Goal: Complete application form

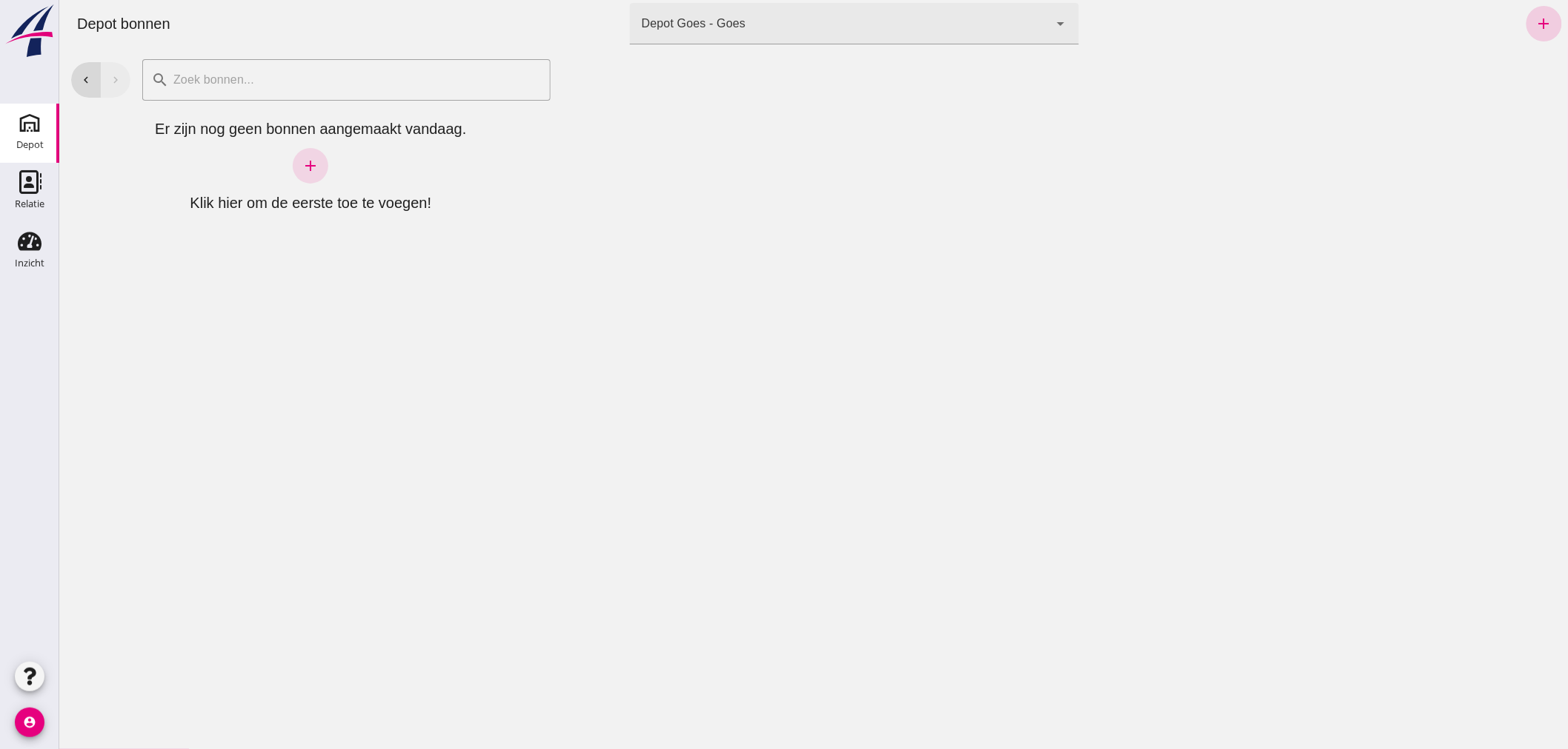
click at [1534, 22] on icon "add" at bounding box center [1543, 24] width 18 height 18
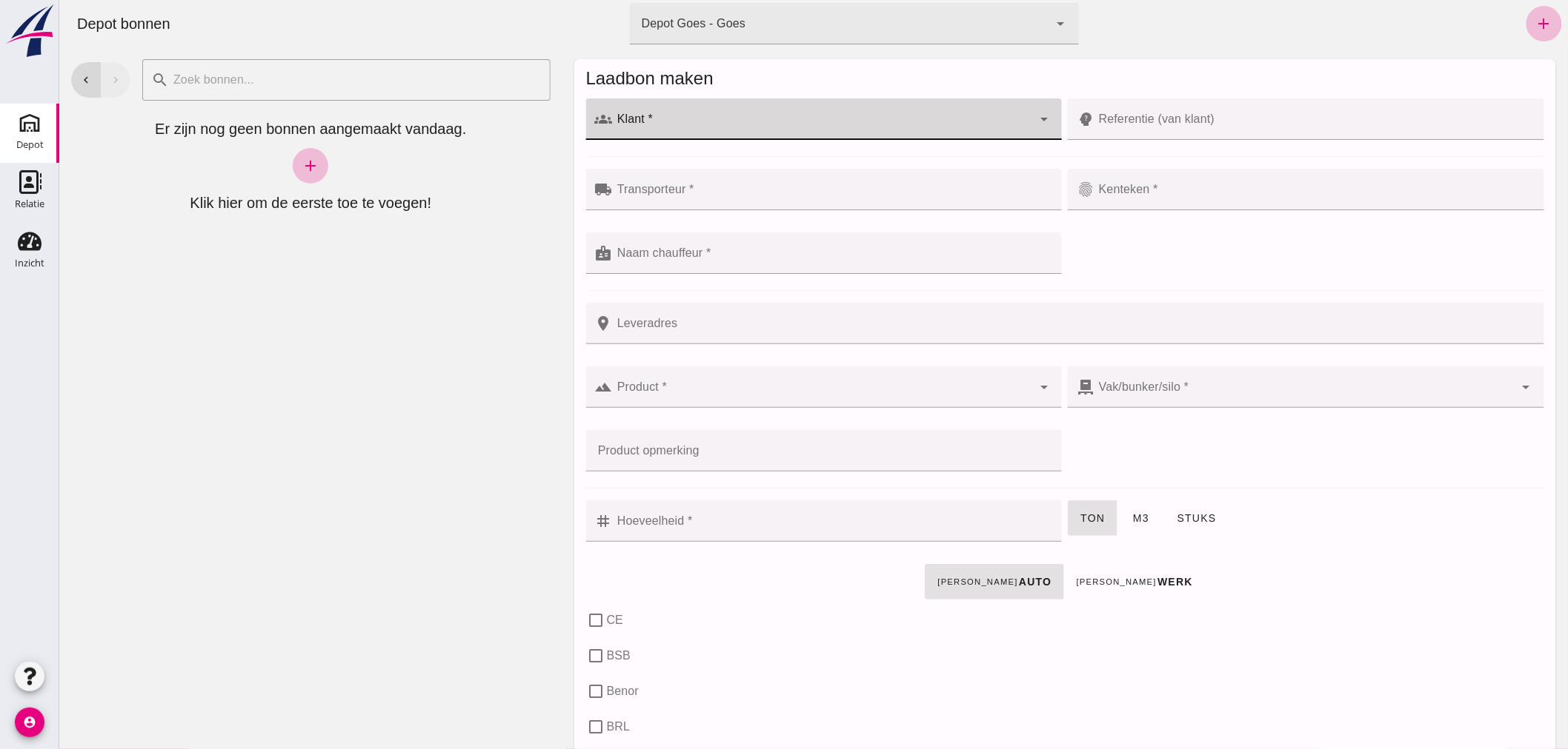
click at [655, 119] on input "Klant *" at bounding box center [822, 127] width 420 height 18
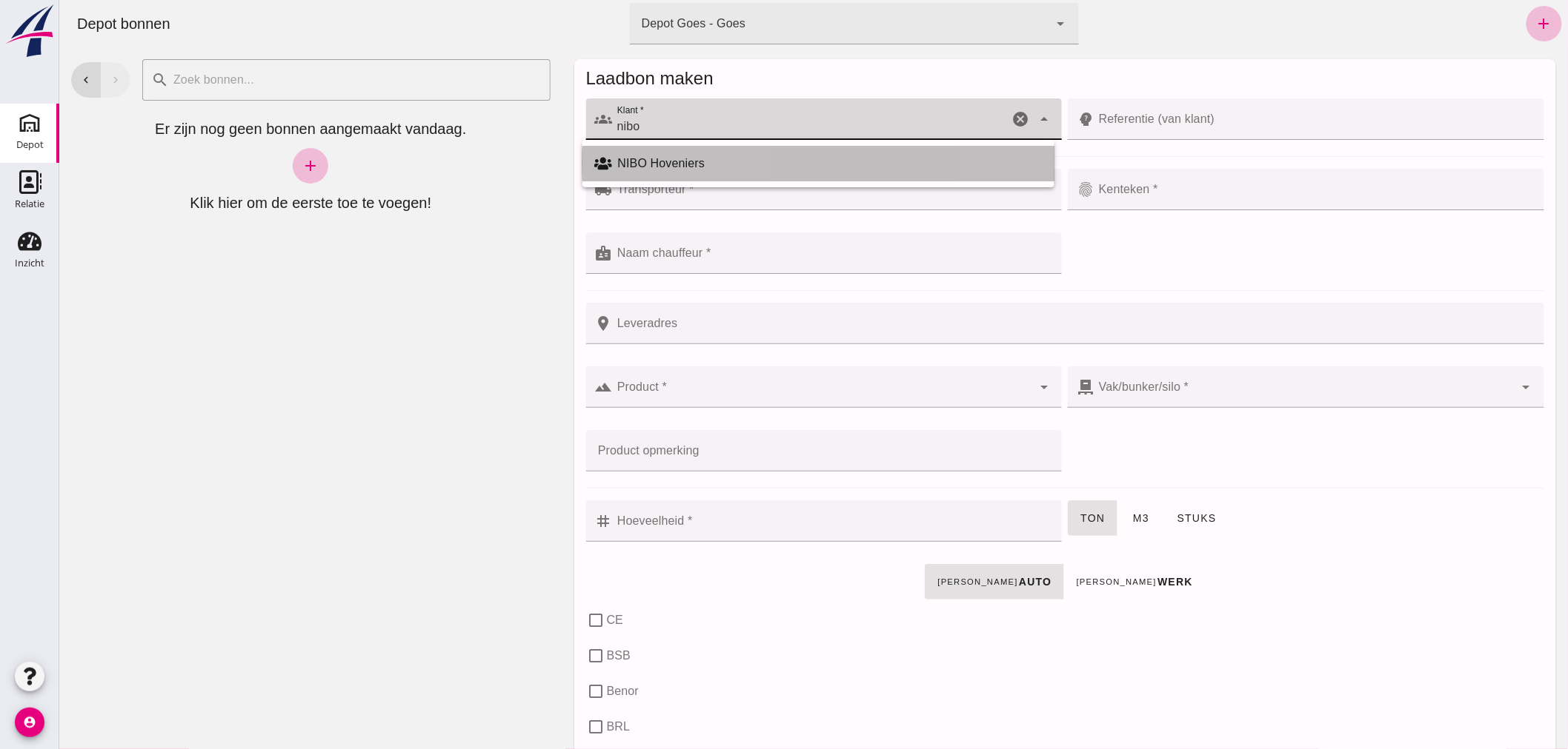
click at [625, 158] on div "NIBO Hoveniers" at bounding box center [829, 164] width 425 height 18
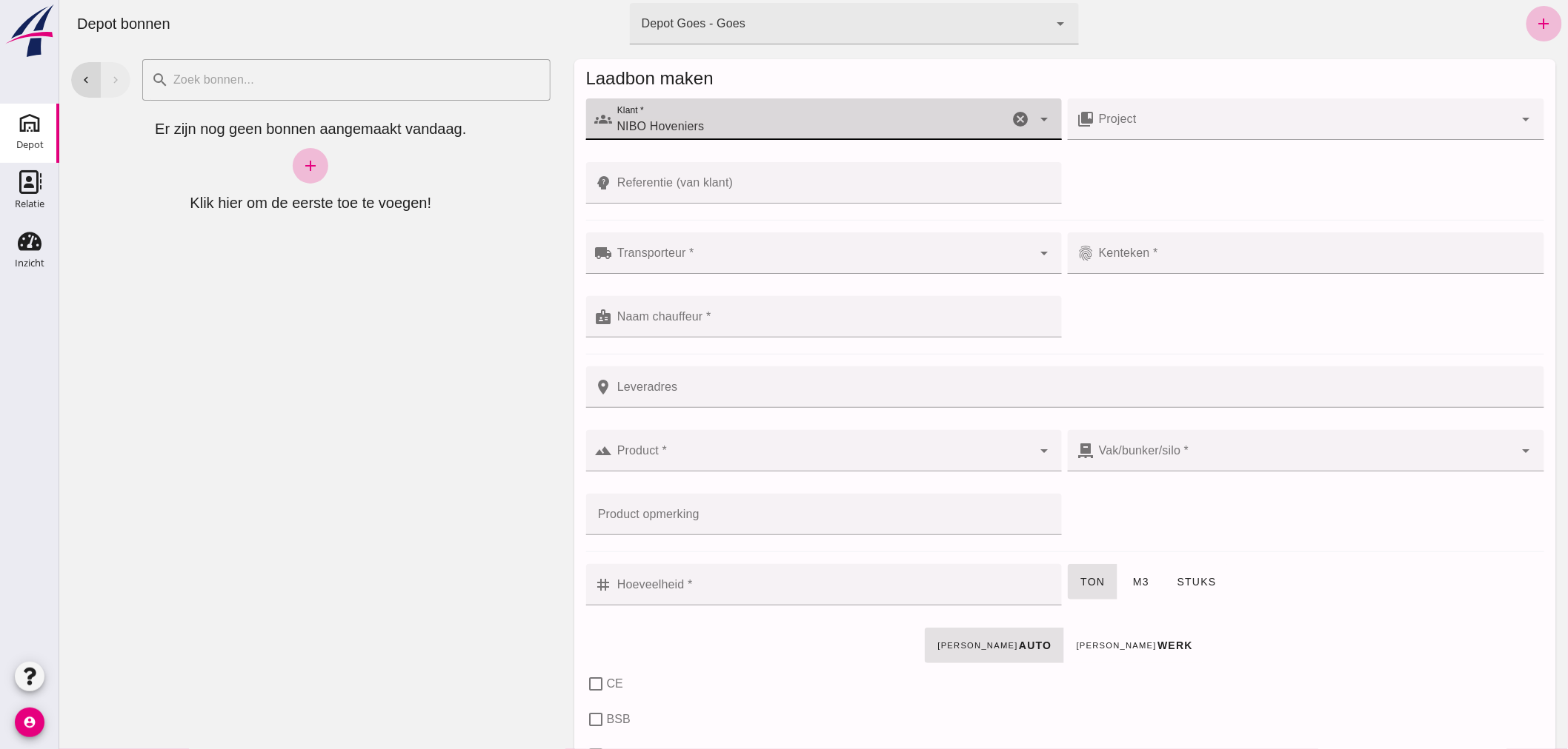
type input "NIBO Hoveniers"
click at [699, 253] on input "Transporteur *" at bounding box center [822, 261] width 420 height 18
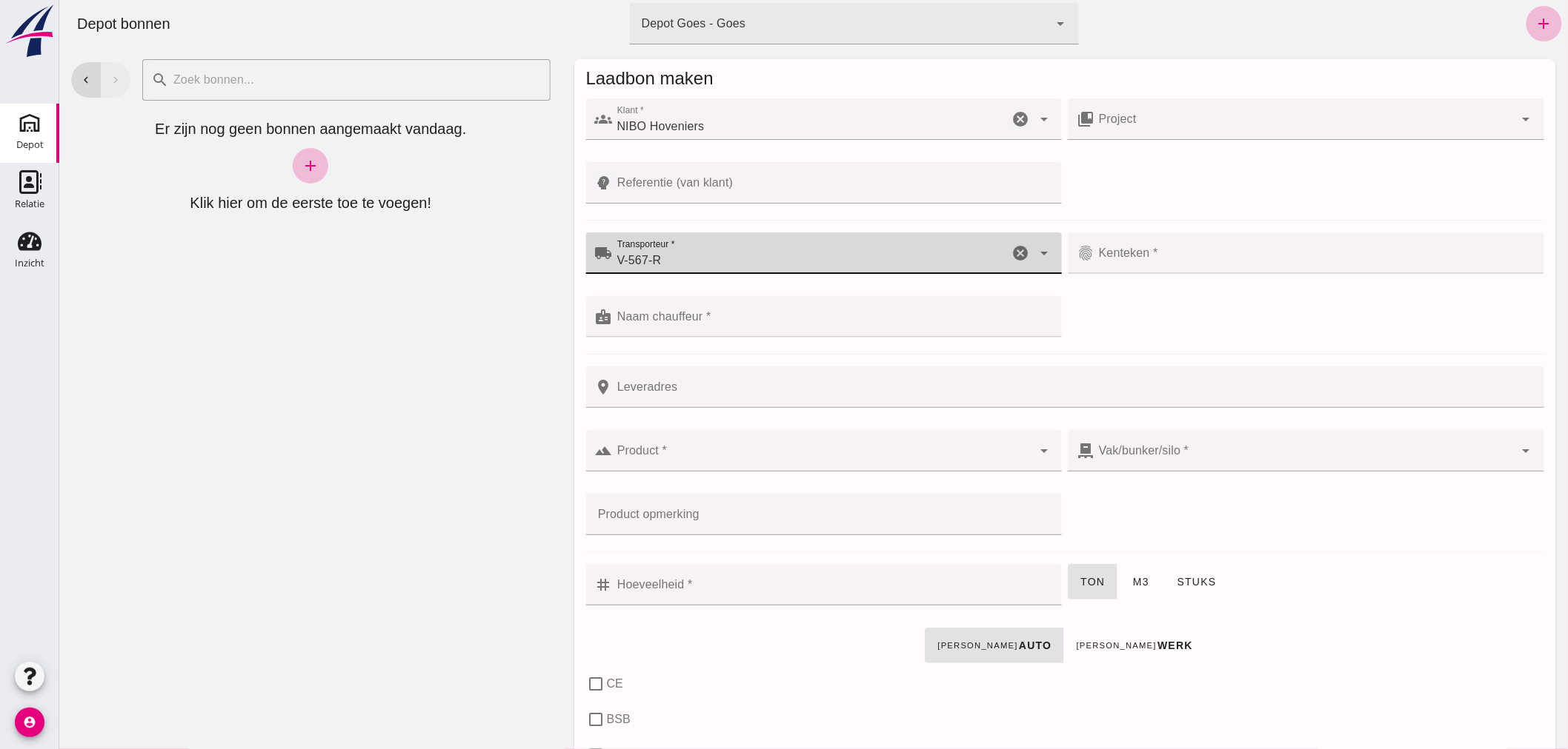
type input "V-567-RG"
drag, startPoint x: 684, startPoint y: 260, endPoint x: 601, endPoint y: 260, distance: 83.0
click at [601, 260] on div "local_shipping Transporteur * Transporteur * V-567-RG V-567-RG cancel arrow_dro…" at bounding box center [824, 253] width 477 height 41
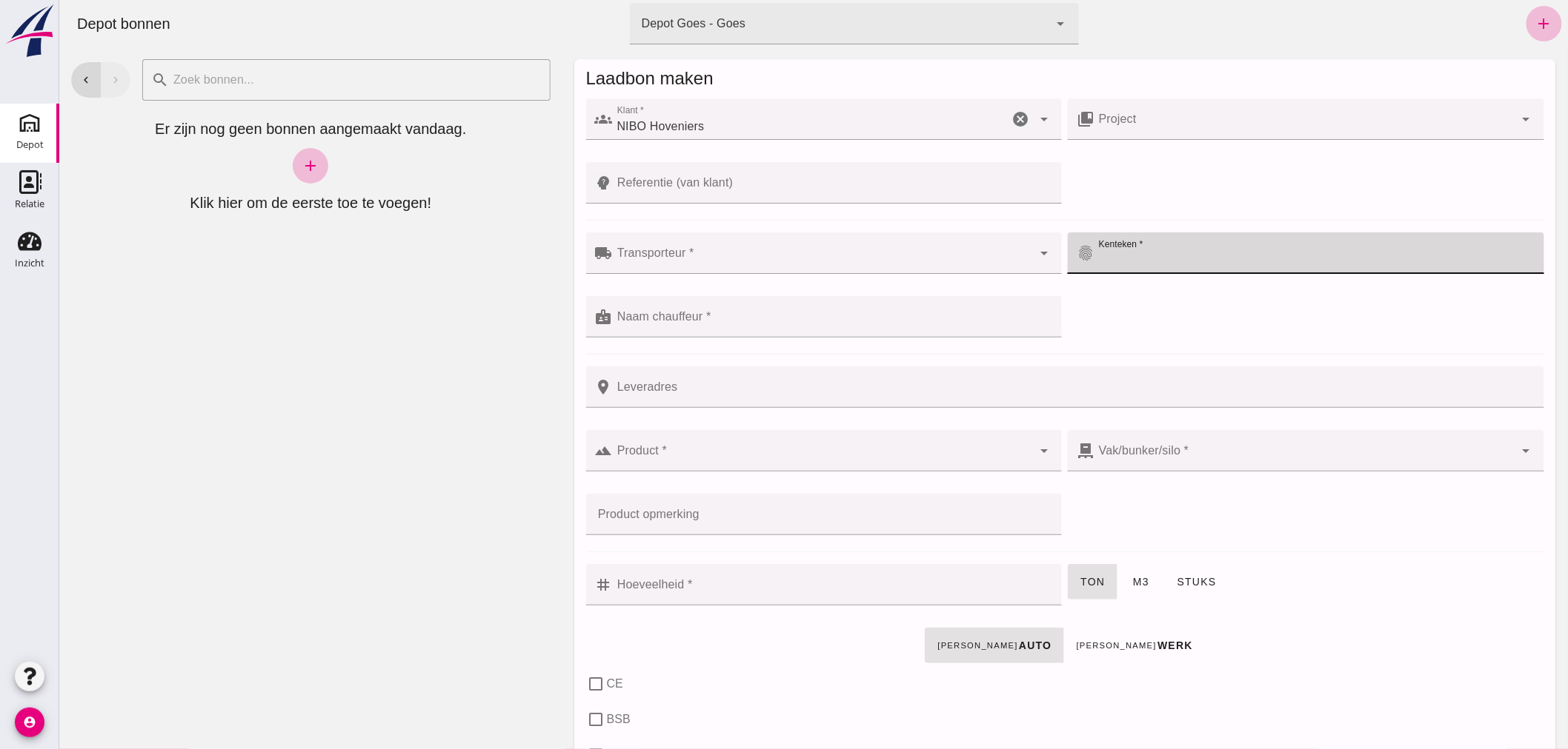
drag, startPoint x: 1152, startPoint y: 248, endPoint x: 1110, endPoint y: 298, distance: 65.3
click at [1110, 298] on div "local_shipping Transporteur * Transporteur * cancel arrow_drop_down fingerprint…" at bounding box center [1063, 293] width 964 height 128
paste input "V-567-RG"
type input "V-567-RG"
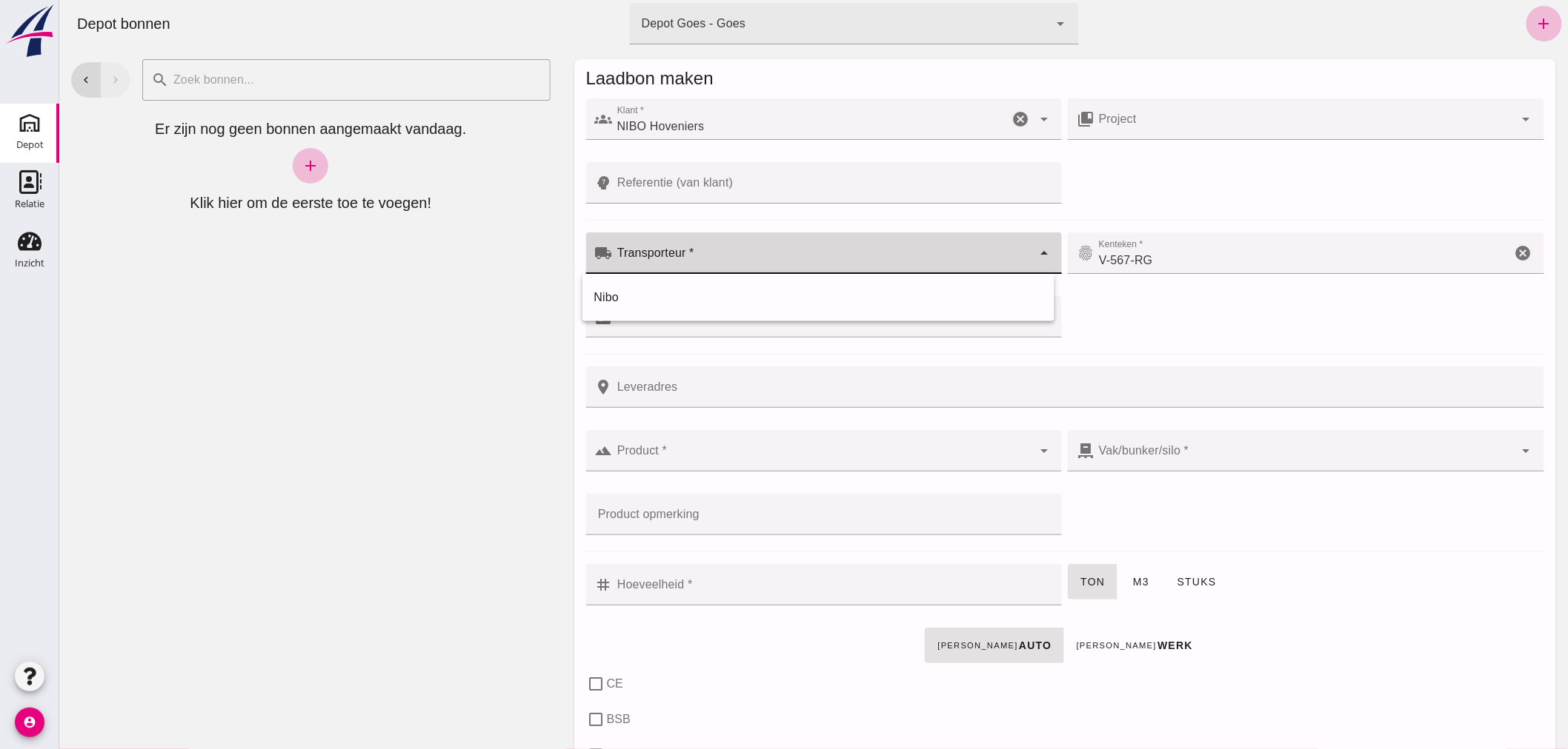
click at [738, 249] on div at bounding box center [822, 253] width 420 height 41
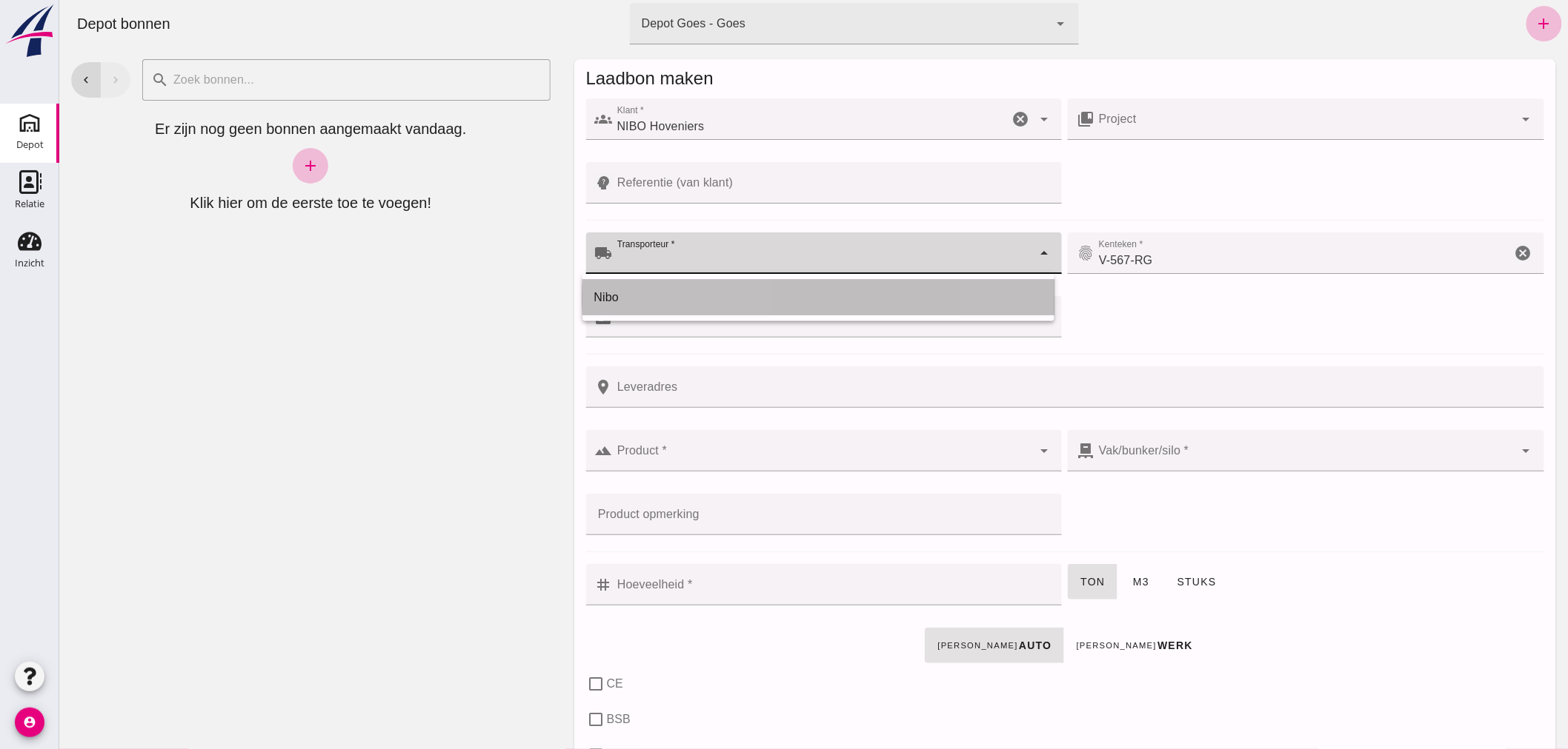
click at [693, 292] on div "Nibo" at bounding box center [818, 297] width 448 height 18
type input "Nibo"
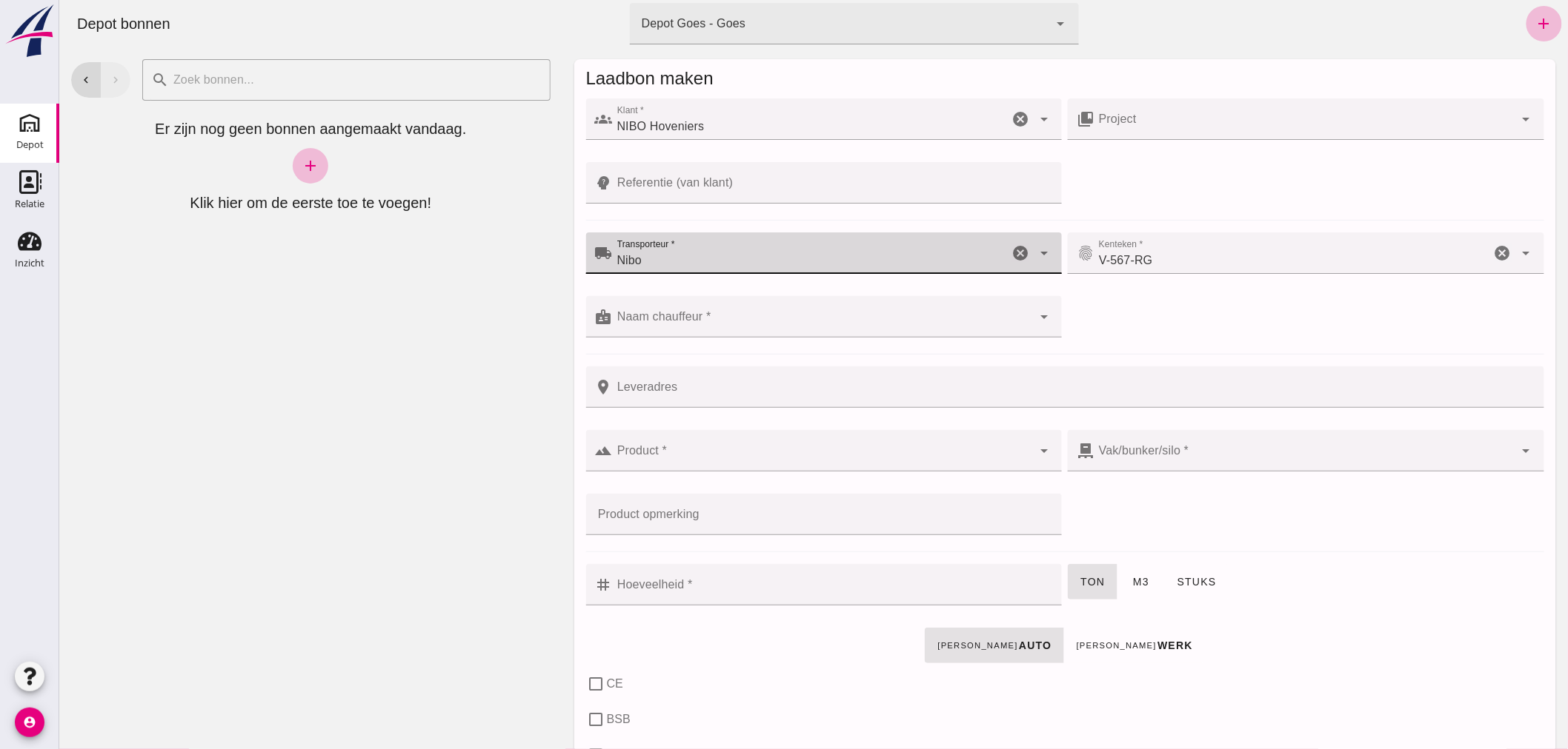
click at [723, 319] on input "Naam chauffeur *" at bounding box center [822, 325] width 420 height 18
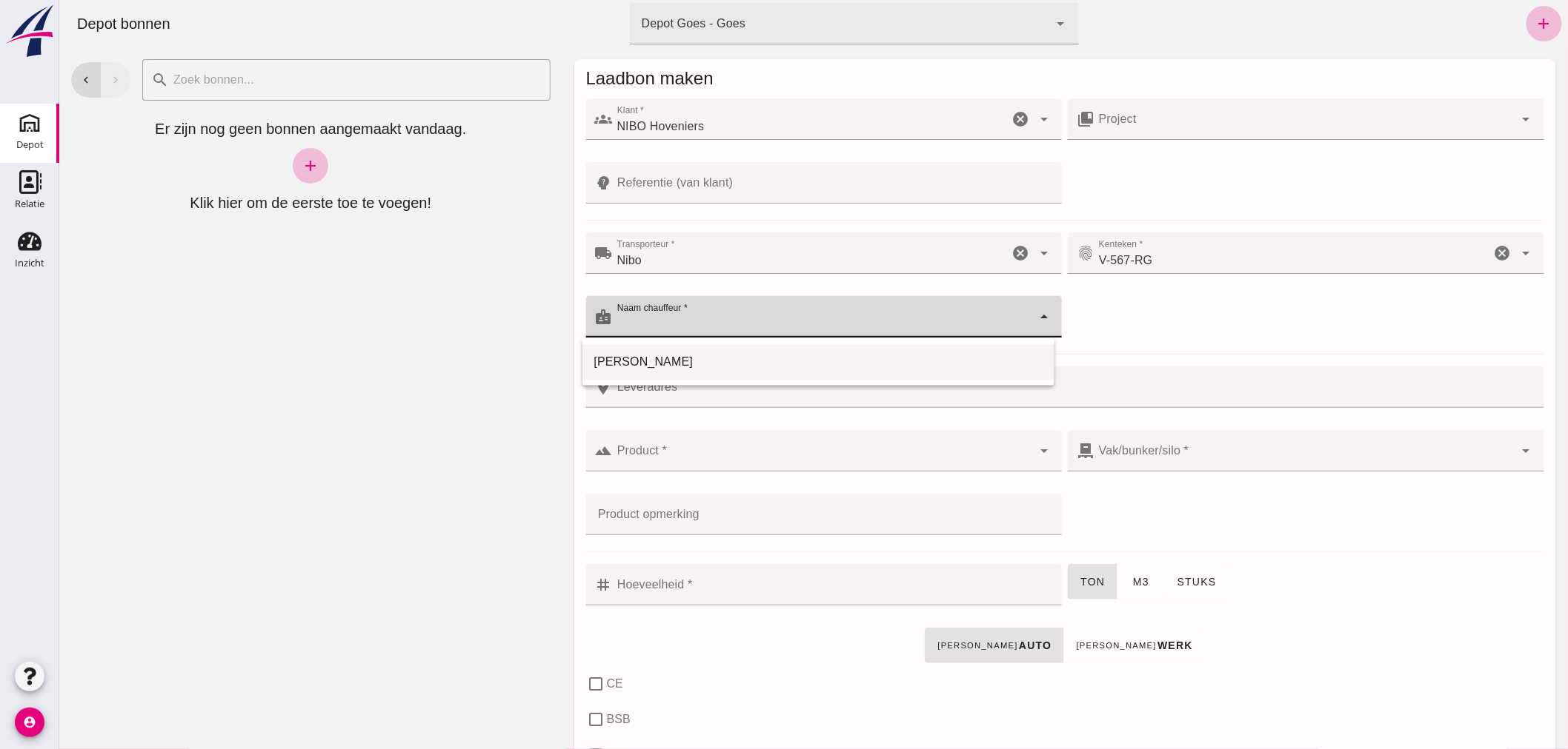
click at [603, 355] on div "[PERSON_NAME]" at bounding box center [818, 363] width 448 height 18
type input "[PERSON_NAME]"
click at [721, 449] on input "Product *" at bounding box center [822, 458] width 420 height 18
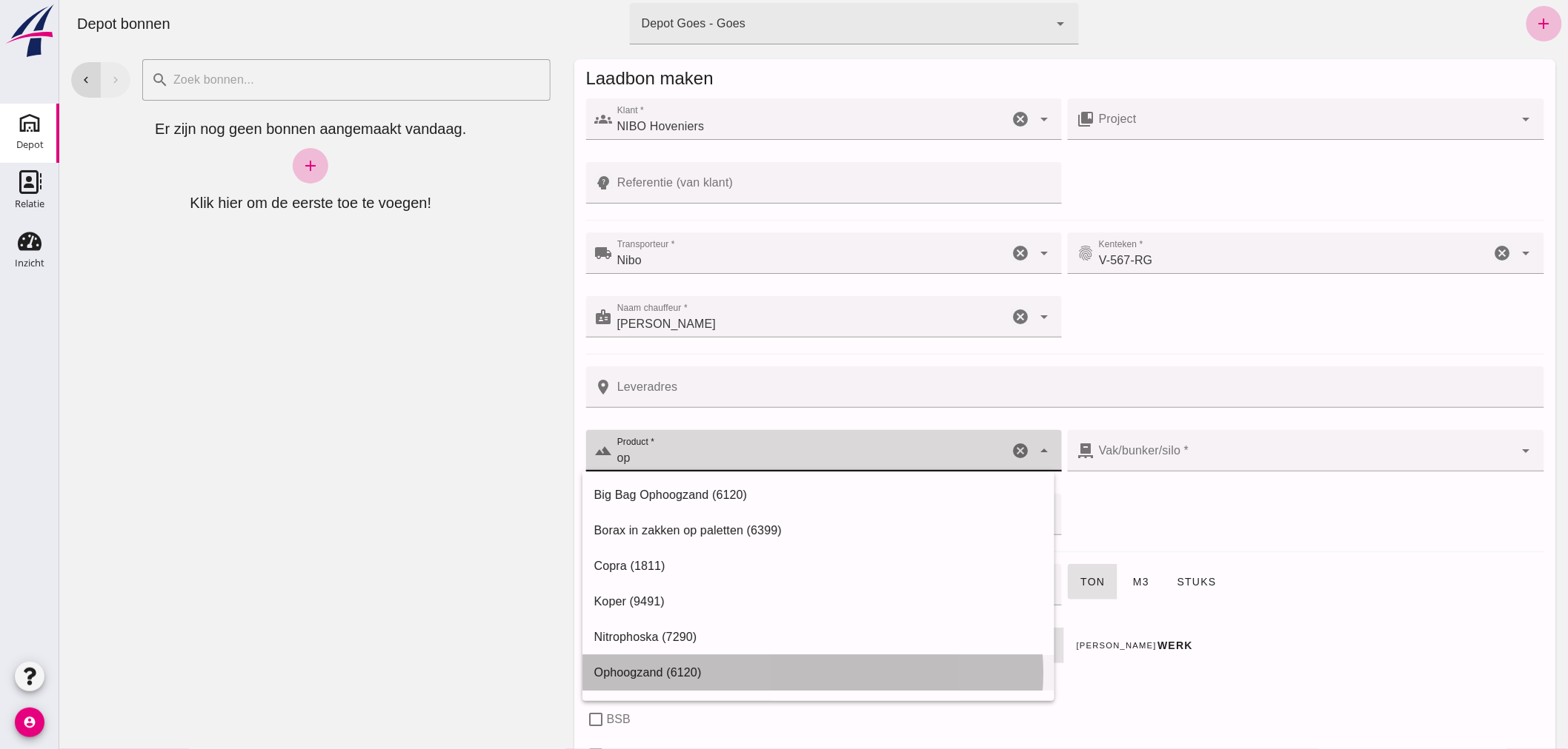
click at [660, 668] on div "Ophoogzand (6120)" at bounding box center [818, 673] width 448 height 18
type input "Ophoogzand (6120)"
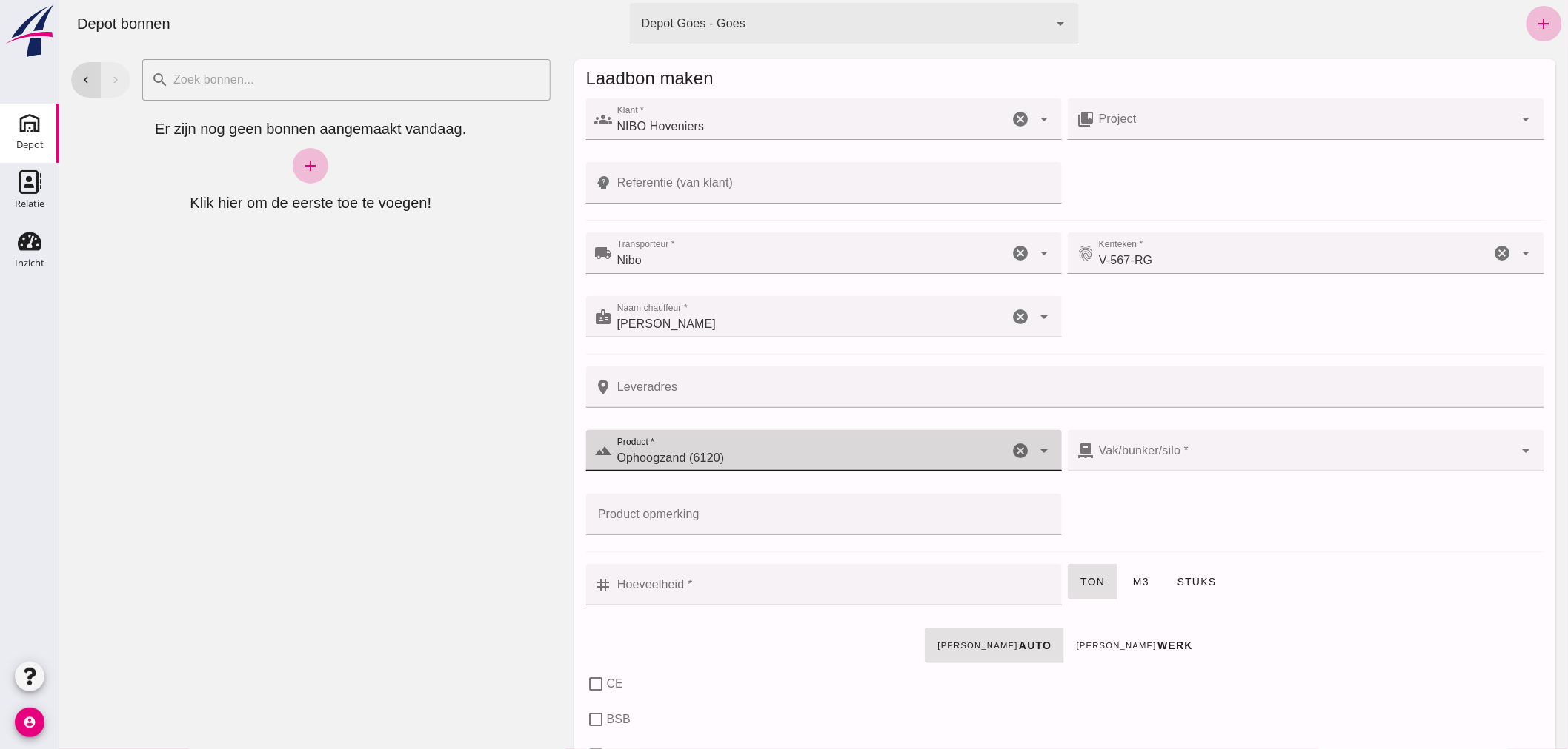
checkbox input "true"
type input "40"
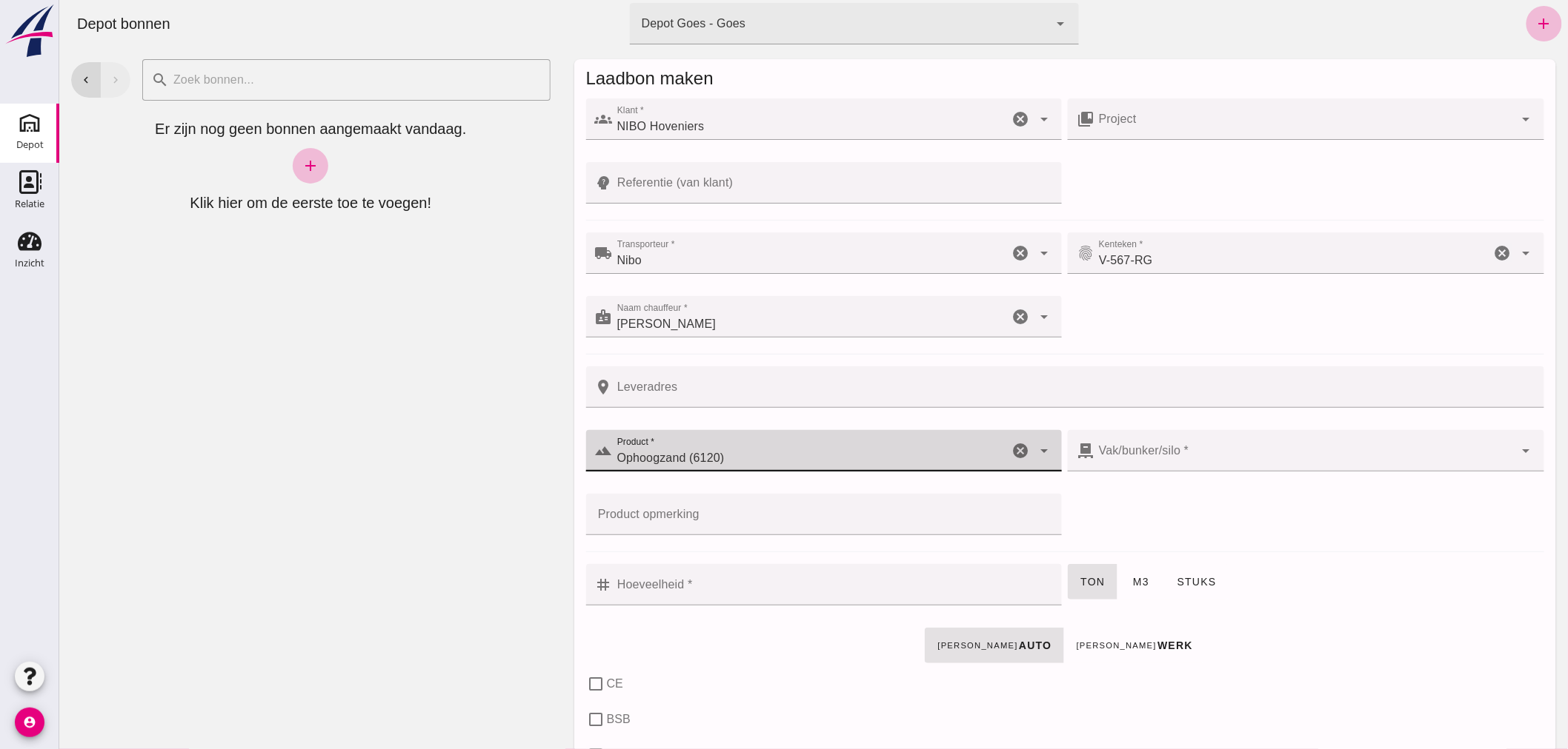
checkbox input "true"
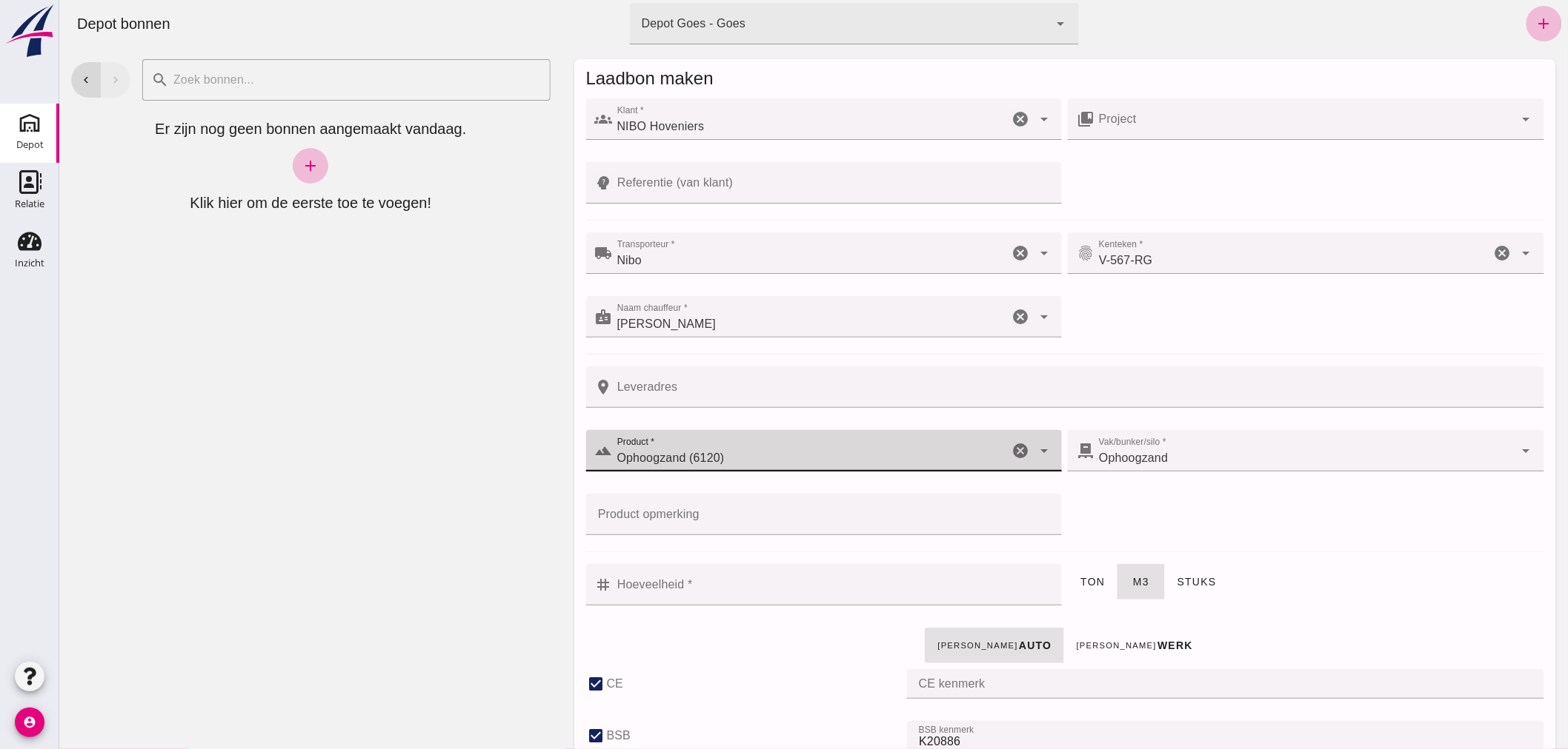
type input "38"
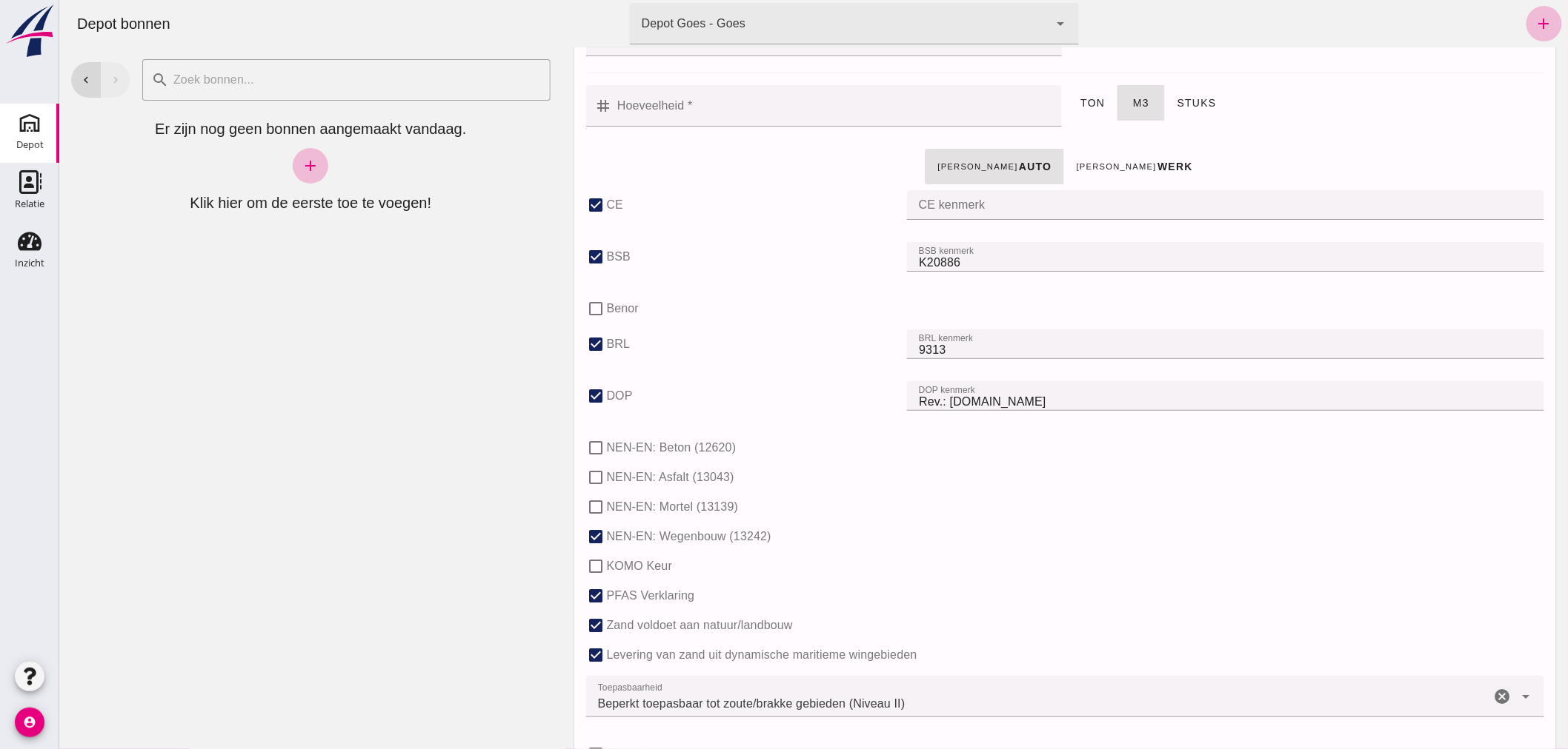
scroll to position [494, 0]
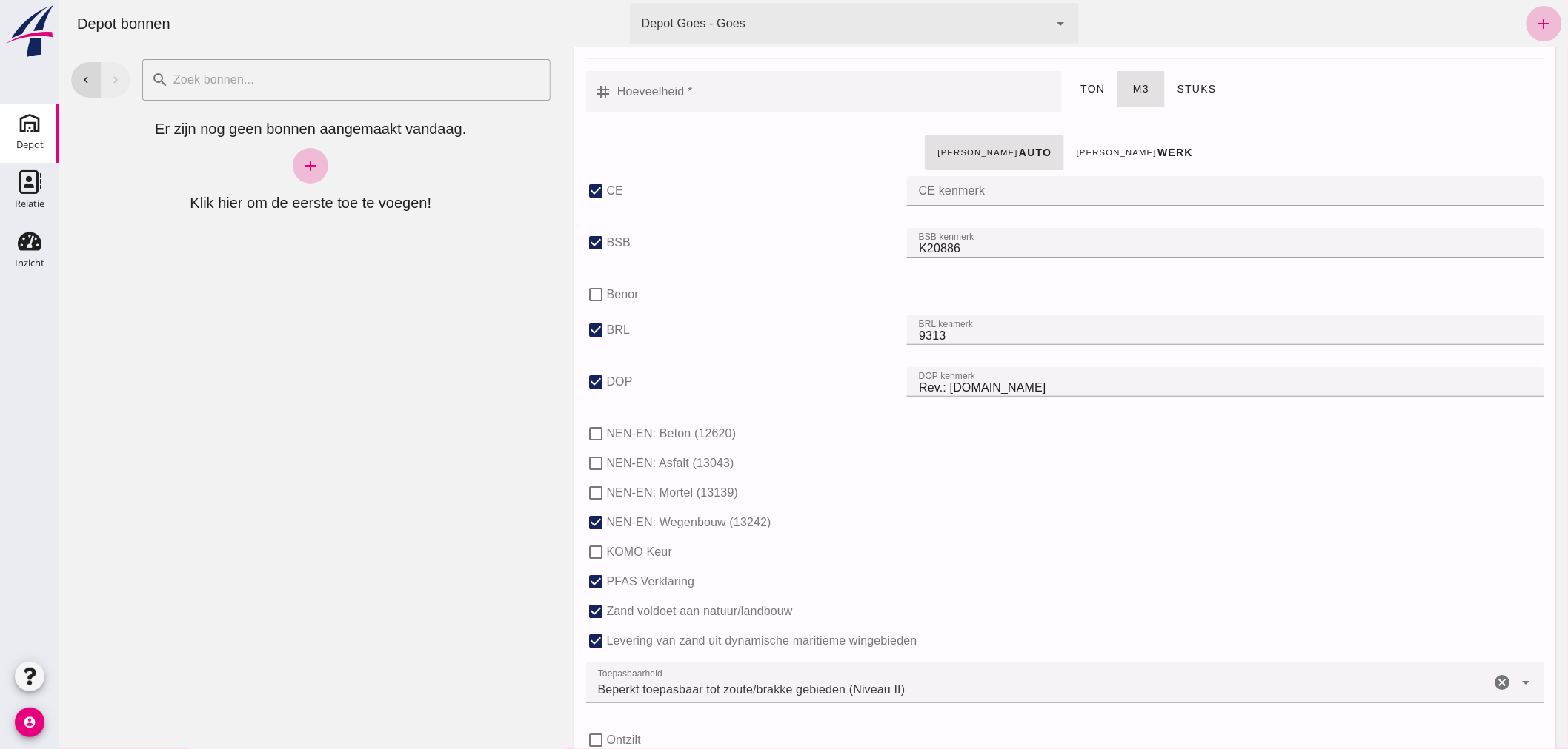
type input "Ophoogzand (6120)"
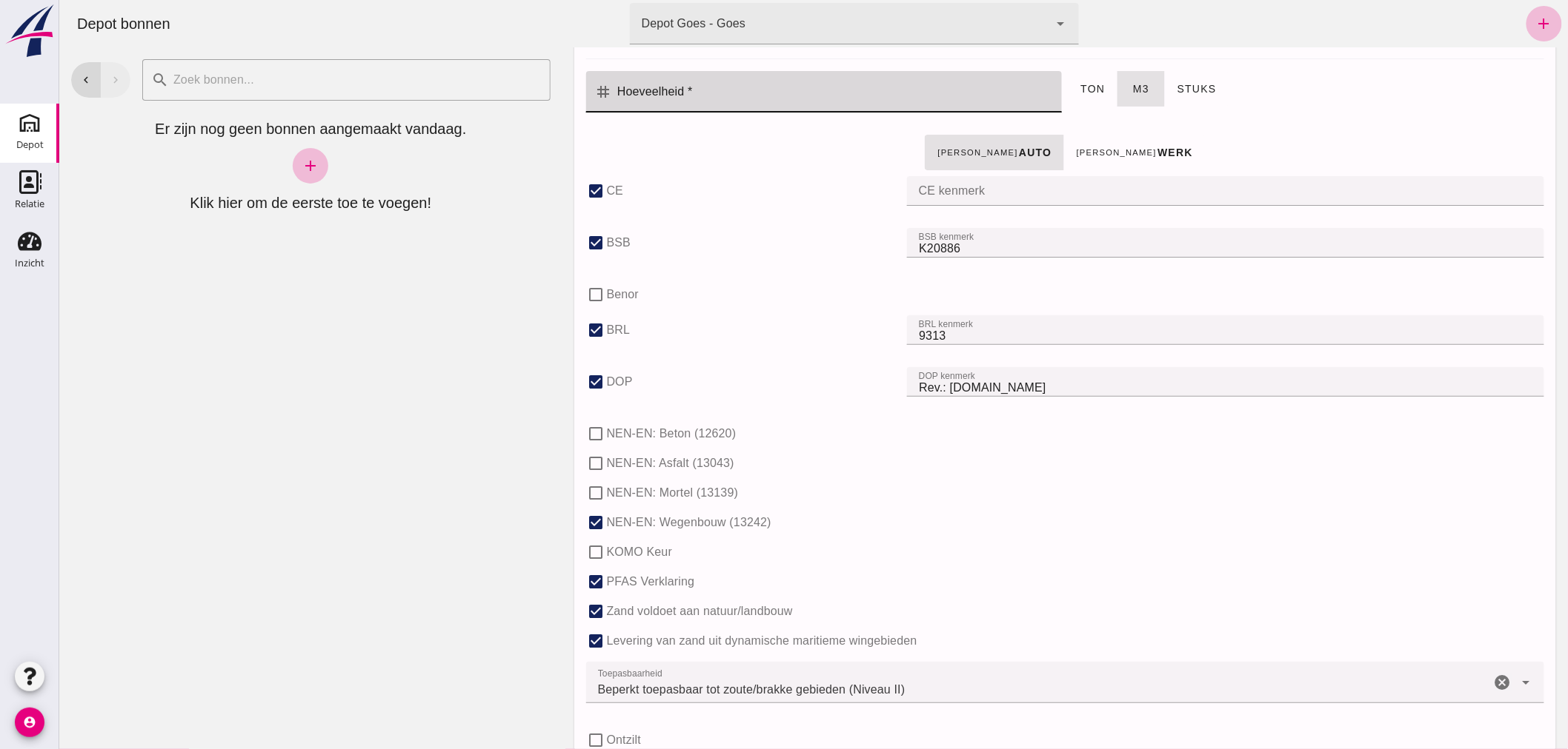
click at [730, 87] on input "Hoeveelheid *" at bounding box center [832, 91] width 441 height 41
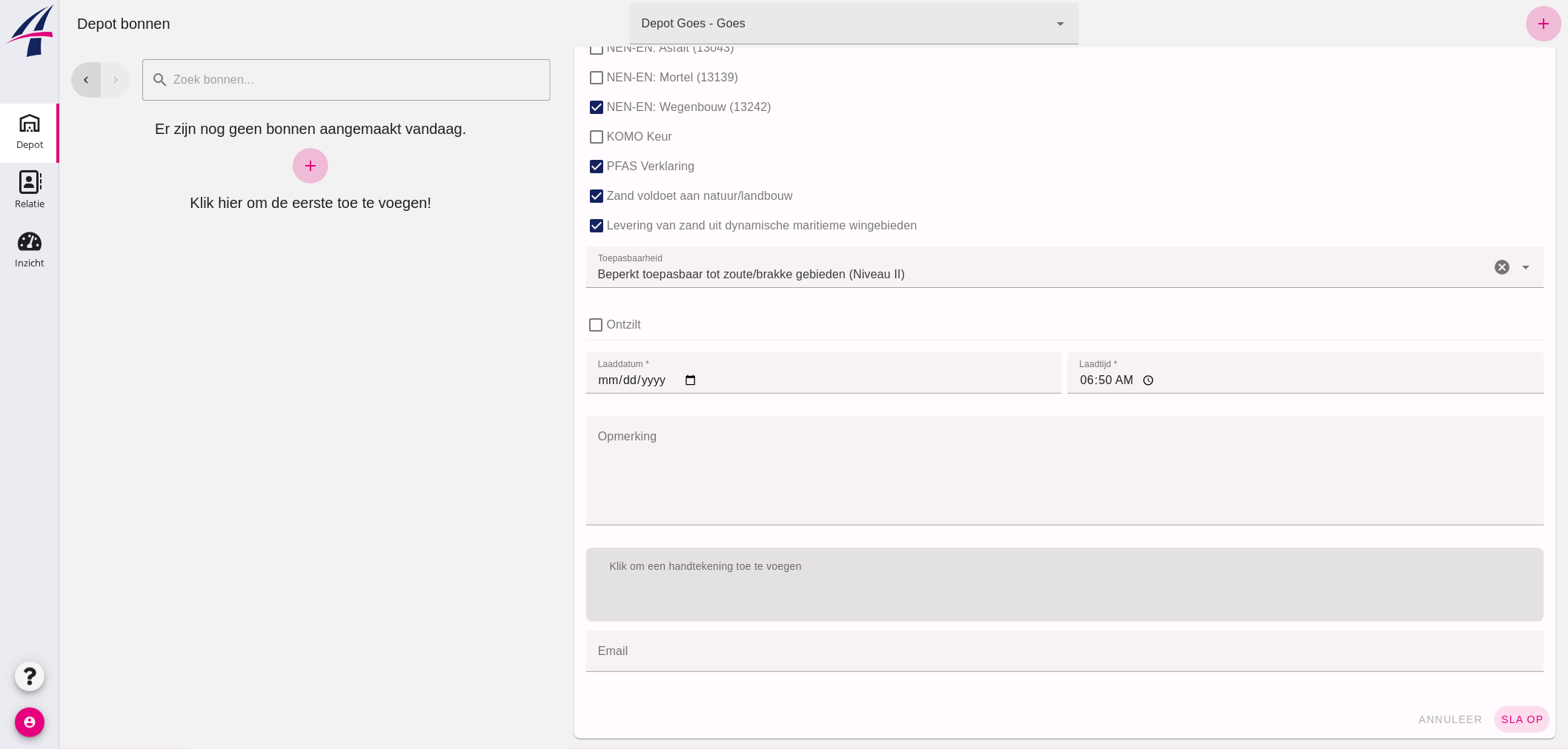
scroll to position [910, 0]
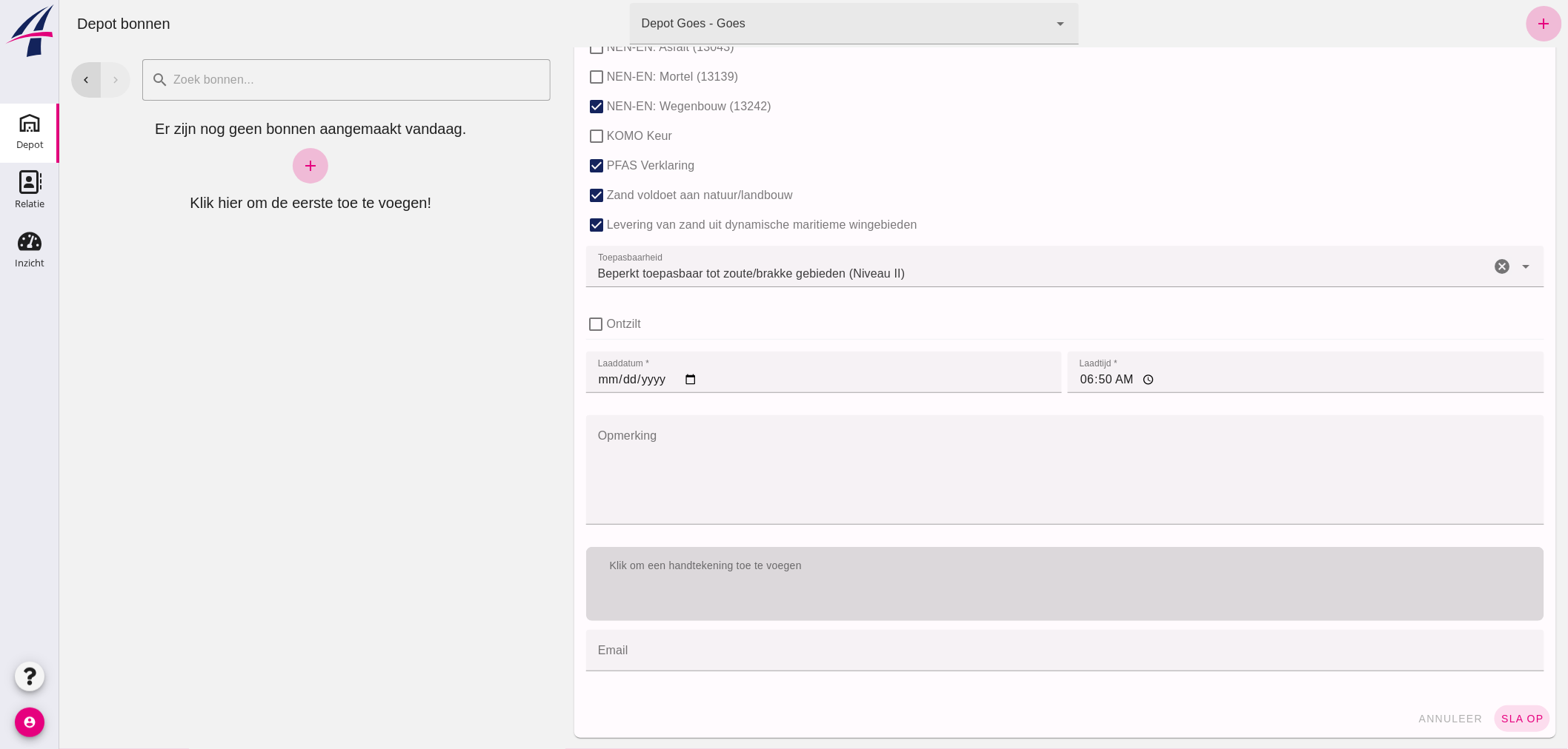
type input "1"
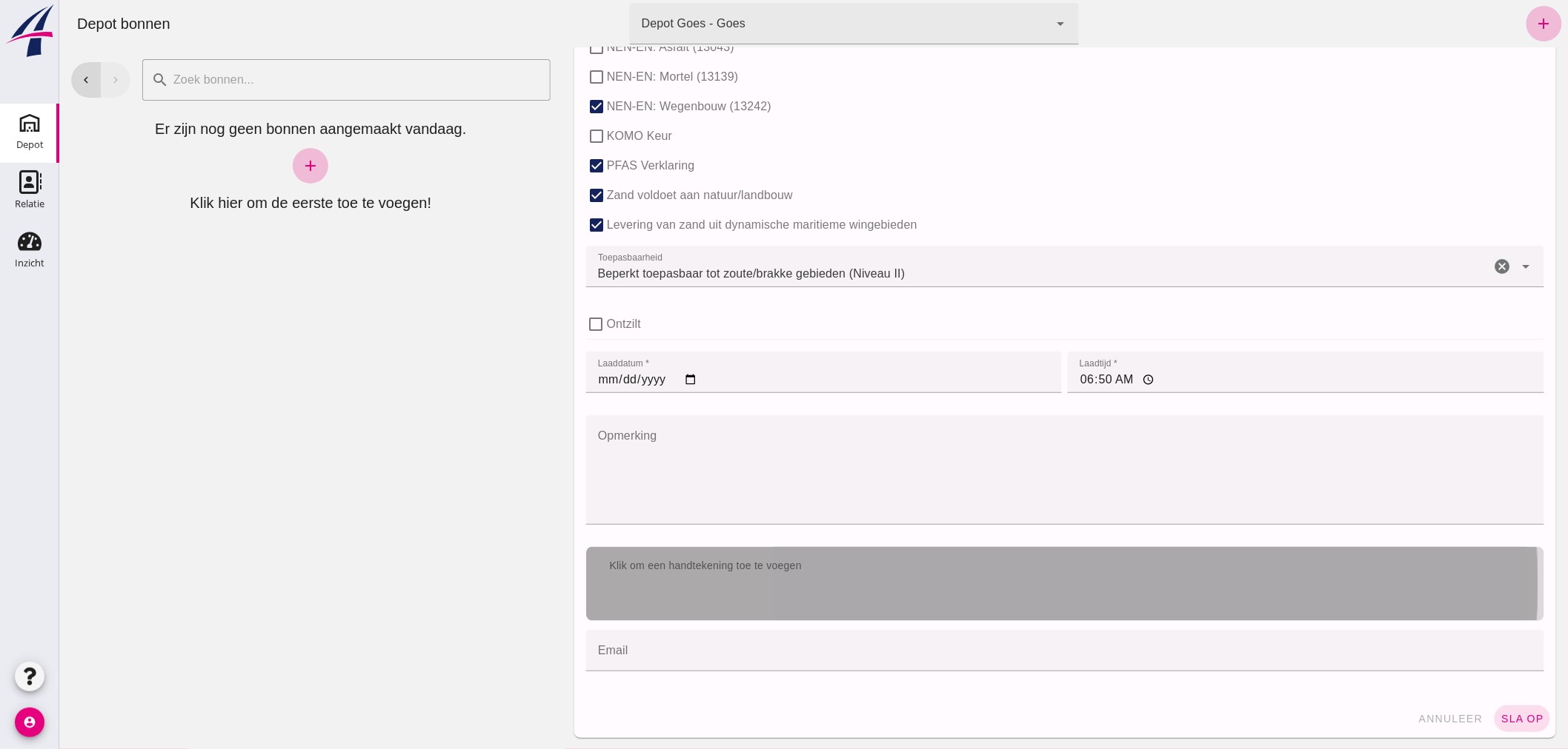
click at [900, 566] on div "Klik om een handtekening toe te voegen" at bounding box center [1063, 566] width 934 height 15
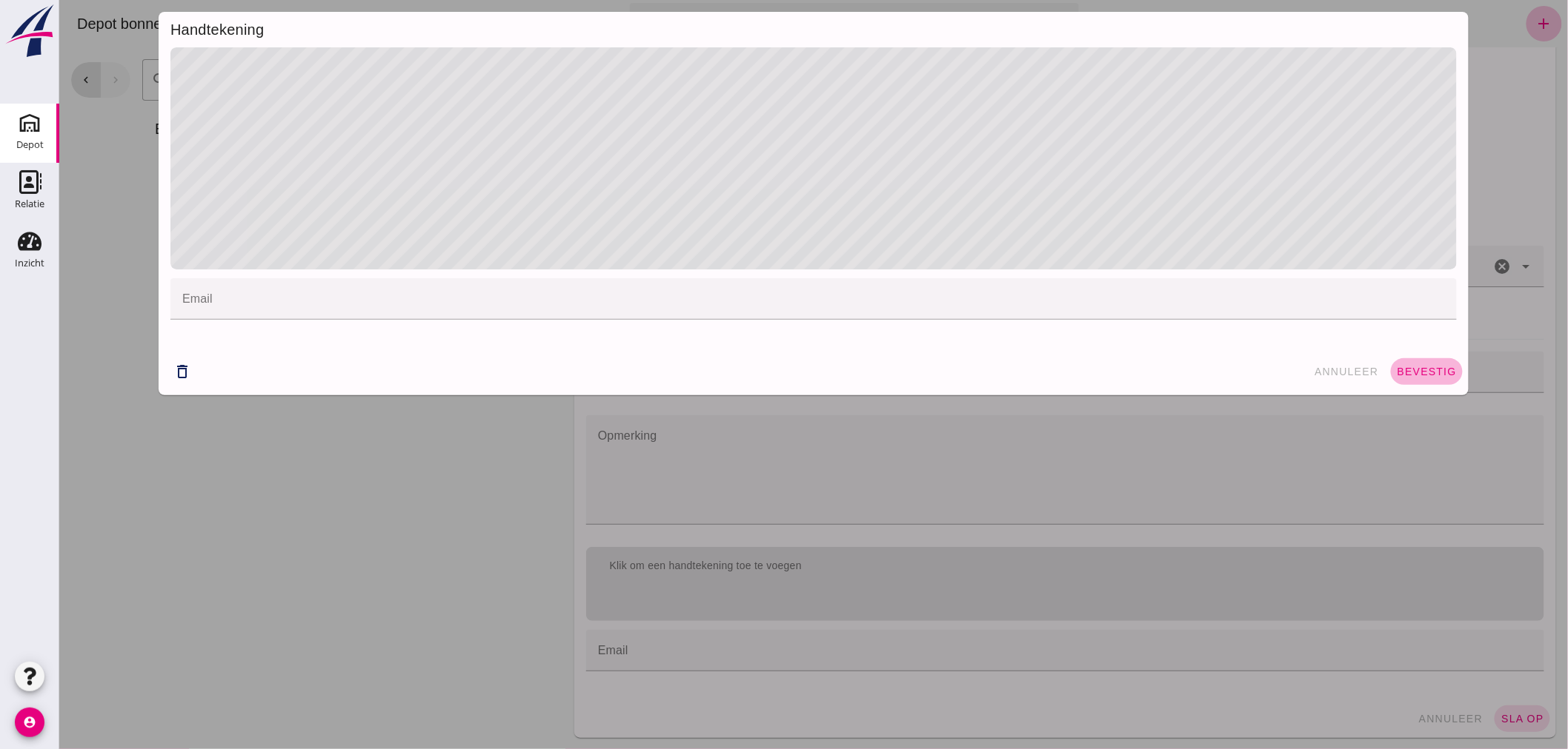
click at [1396, 367] on span "bevestig" at bounding box center [1425, 372] width 60 height 12
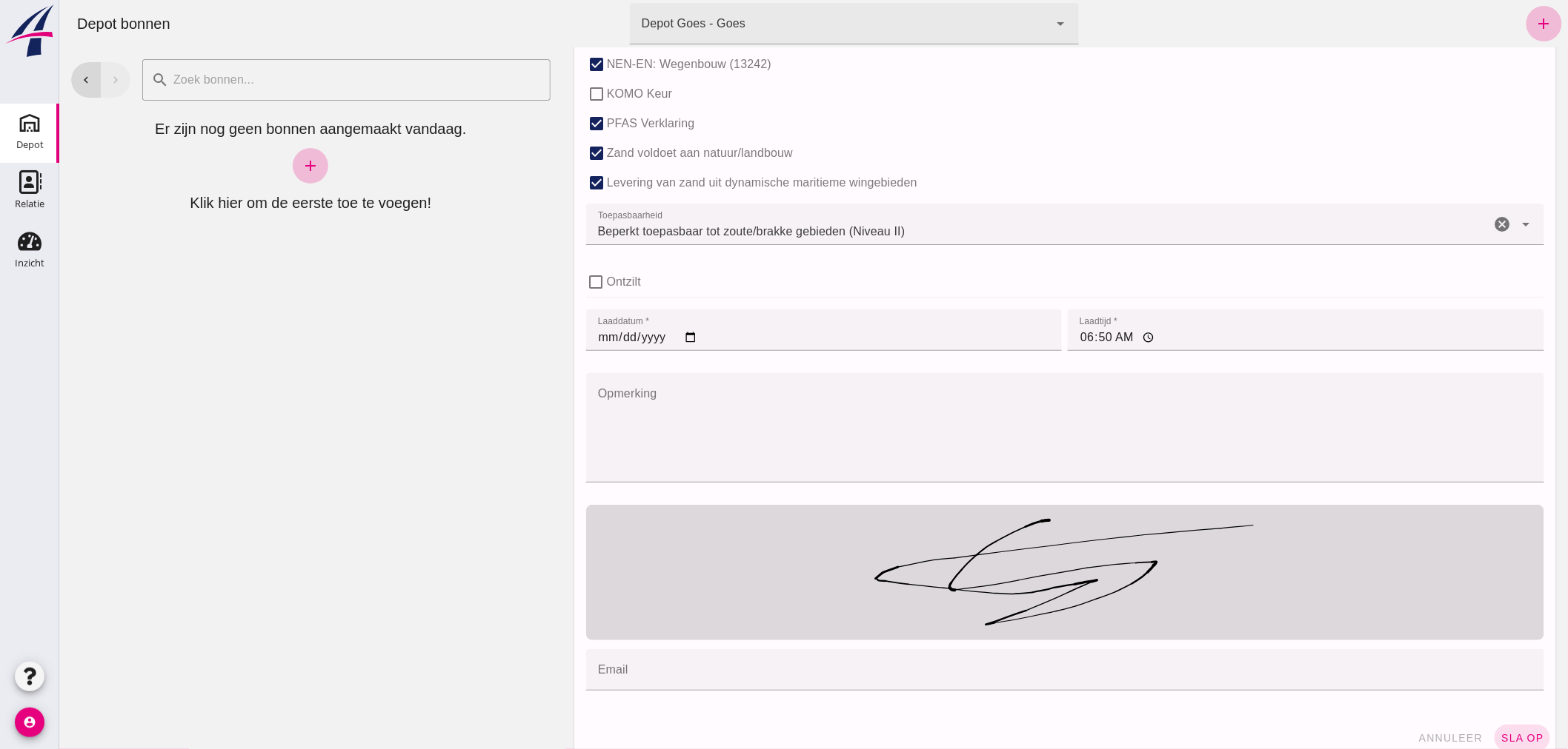
scroll to position [971, 0]
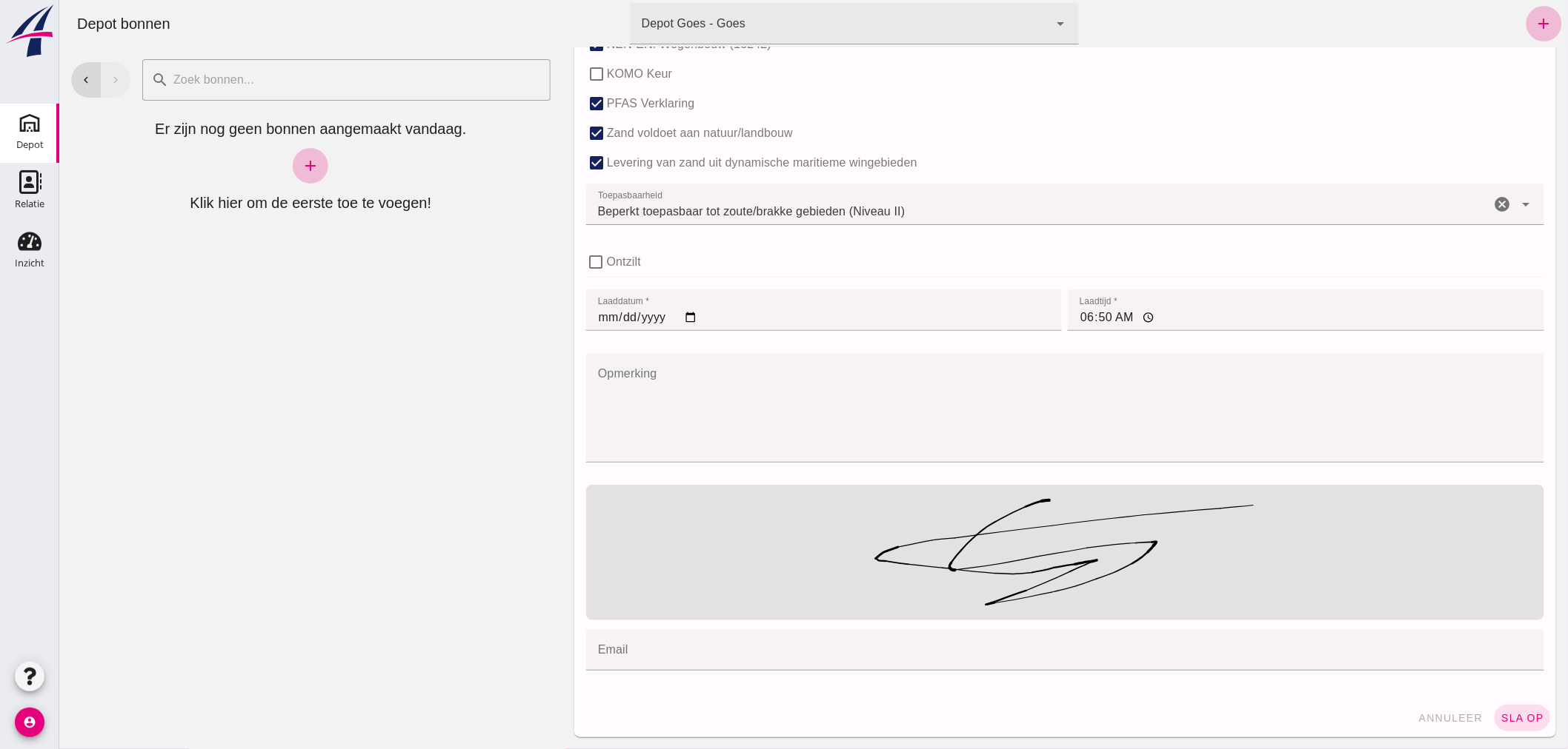
click at [1505, 720] on span "sla op" at bounding box center [1521, 719] width 44 height 12
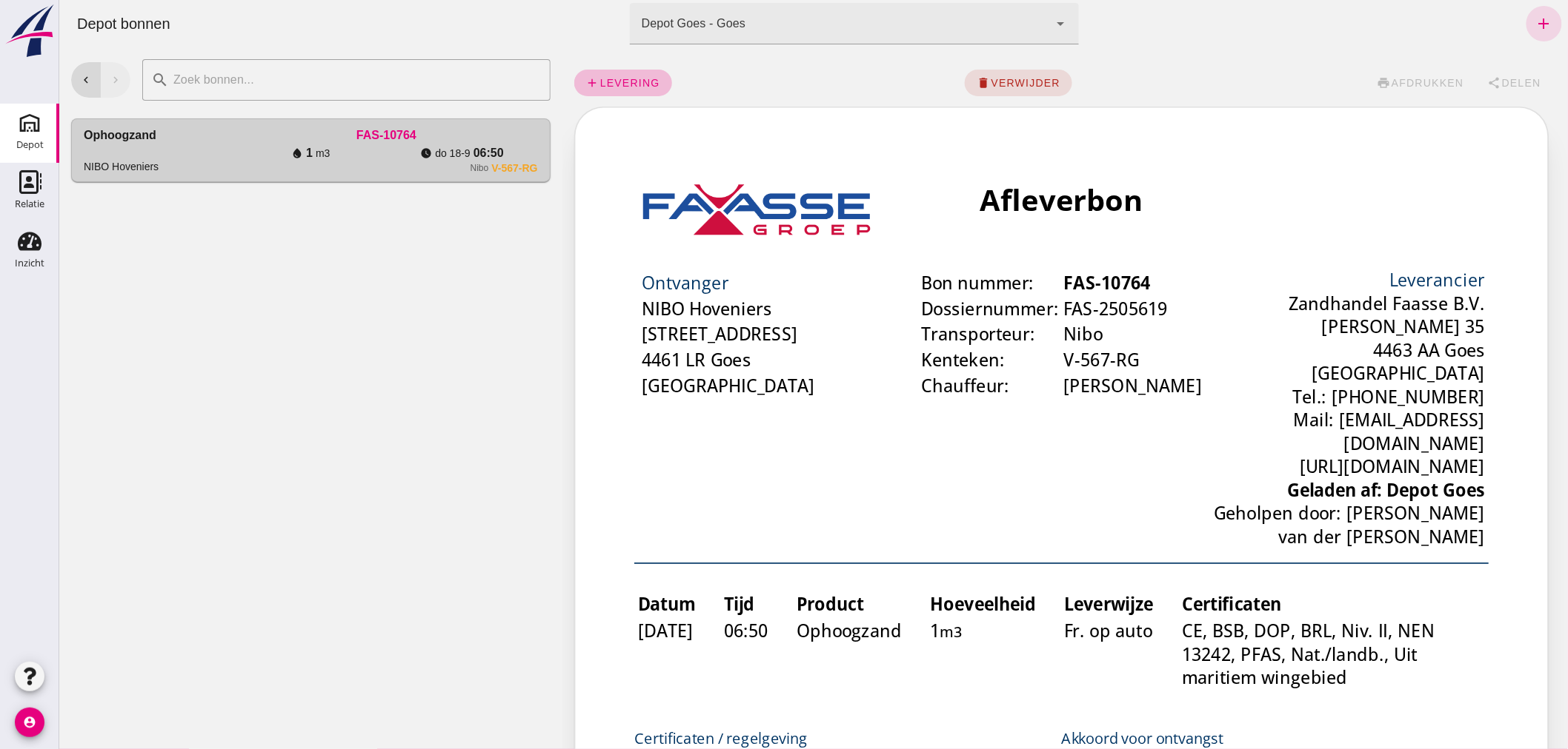
scroll to position [0, 0]
